Goal: Task Accomplishment & Management: Manage account settings

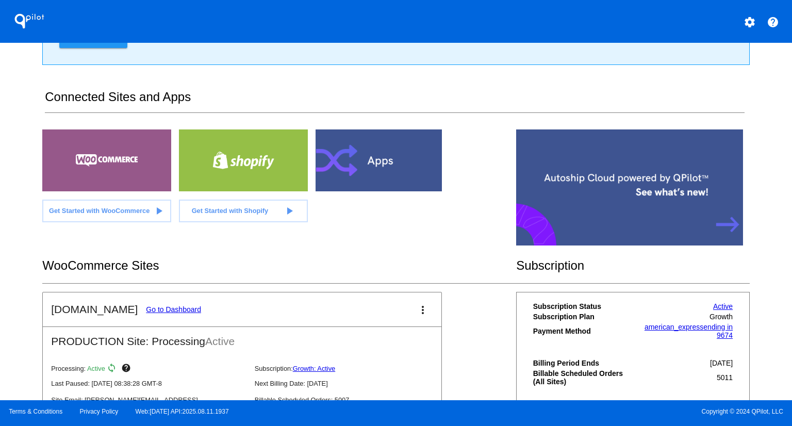
scroll to position [184, 0]
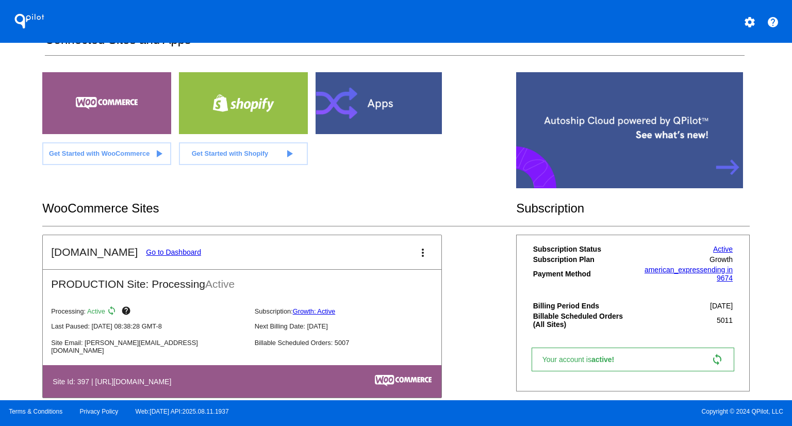
click at [146, 250] on link "Go to Dashboard" at bounding box center [173, 252] width 55 height 8
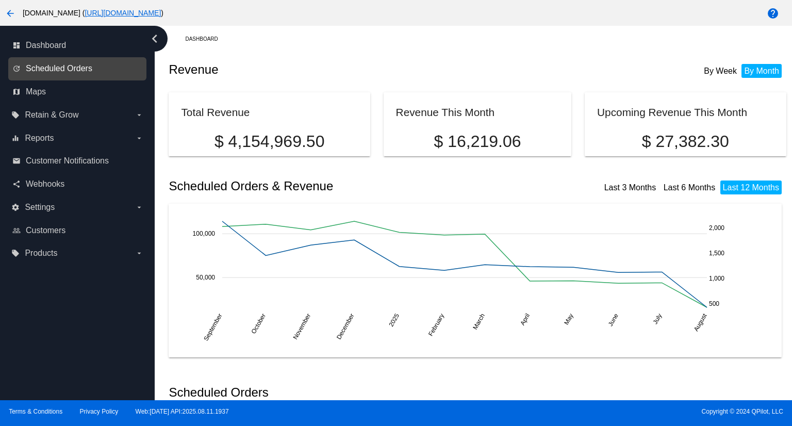
click at [54, 64] on span "Scheduled Orders" at bounding box center [59, 68] width 67 height 9
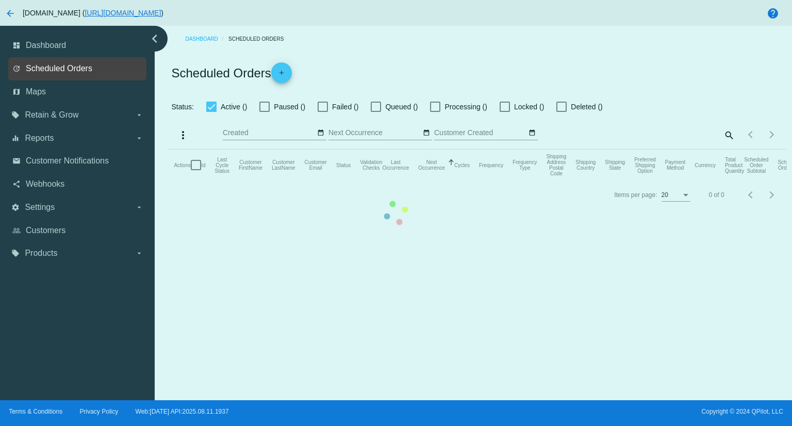
checkbox input "true"
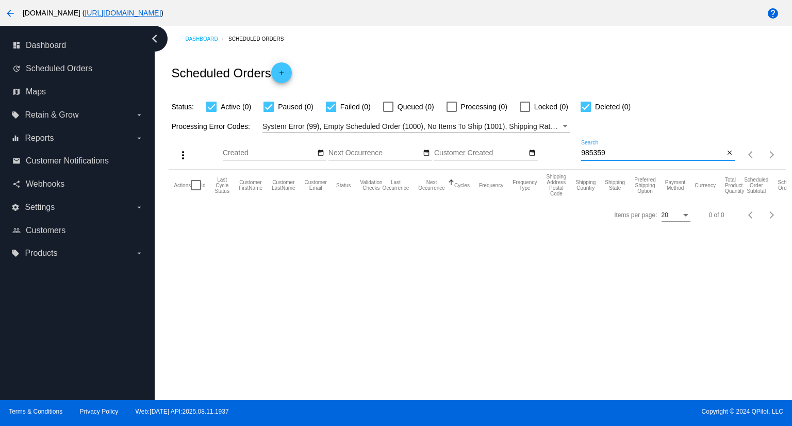
drag, startPoint x: 637, startPoint y: 149, endPoint x: 529, endPoint y: 141, distance: 108.1
click at [529, 141] on div "more_vert Aug Jan Feb Mar [DATE]" at bounding box center [477, 151] width 617 height 37
paste input "[EMAIL_ADDRESS][DOMAIN_NAME]"
type input "[EMAIL_ADDRESS][DOMAIN_NAME]"
